Goal: Find specific page/section

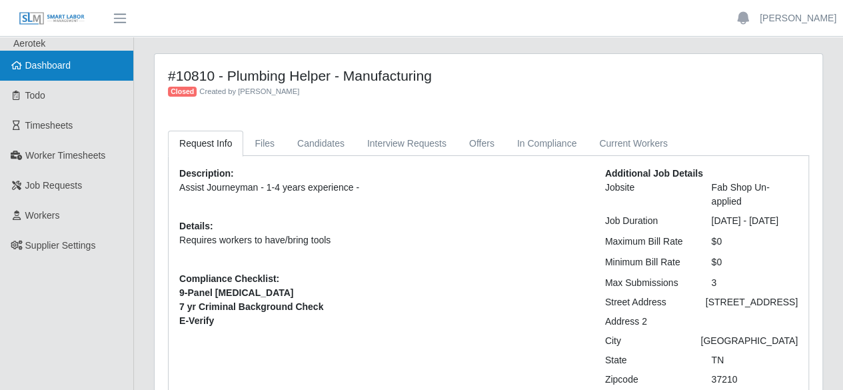
click at [41, 69] on span "Dashboard" at bounding box center [48, 65] width 46 height 11
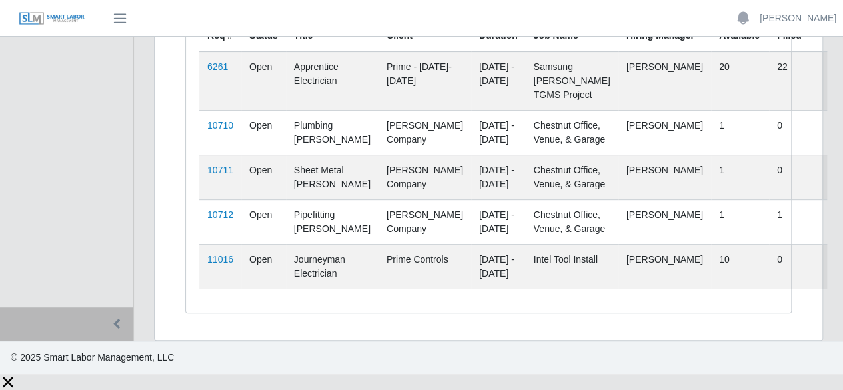
scroll to position [260, 0]
click at [221, 265] on link "11016" at bounding box center [220, 259] width 26 height 11
